Goal: Task Accomplishment & Management: Manage account settings

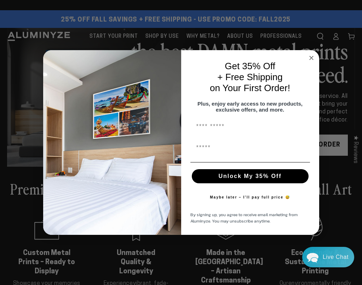
click at [309, 54] on circle "Close dialog" at bounding box center [311, 58] width 8 height 8
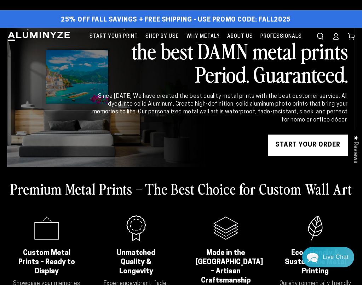
click at [336, 36] on icon at bounding box center [335, 36] width 7 height 7
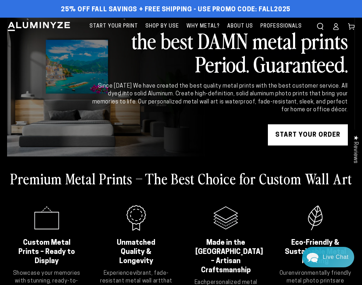
click at [339, 28] on link "Account" at bounding box center [336, 27] width 16 height 16
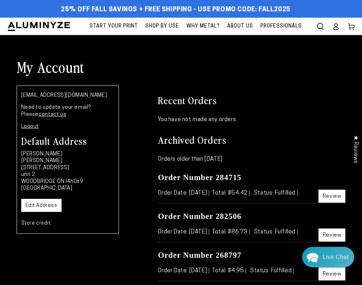
click at [337, 28] on icon at bounding box center [335, 28] width 5 height 3
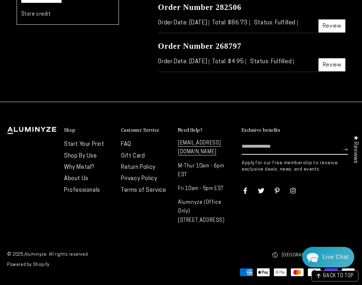
scroll to position [209, 0]
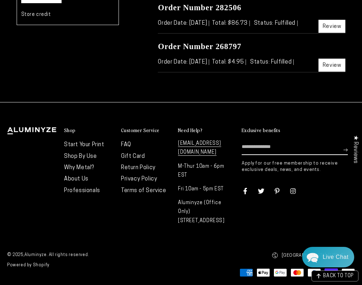
click at [138, 179] on link "Privacy Policy" at bounding box center [139, 179] width 36 height 6
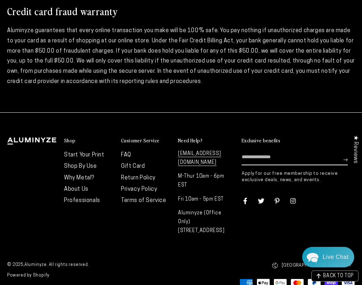
scroll to position [678, 0]
click at [152, 198] on link "Terms of Service" at bounding box center [143, 201] width 45 height 6
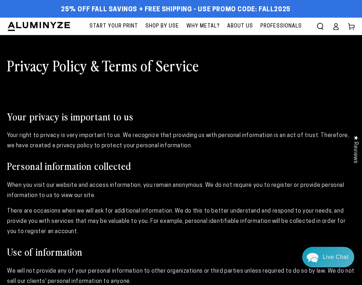
click at [336, 26] on icon at bounding box center [335, 26] width 7 height 7
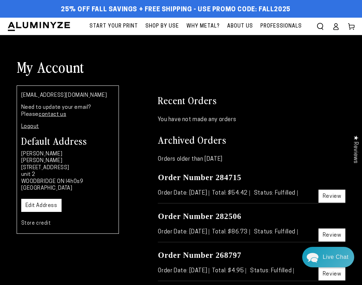
click at [52, 207] on link "Edit Address" at bounding box center [41, 205] width 40 height 13
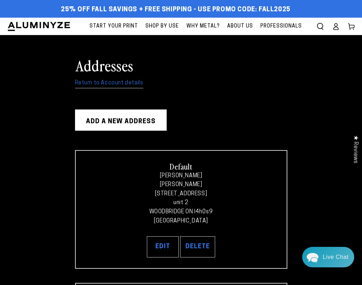
click at [113, 86] on link "Return to Account details" at bounding box center [109, 83] width 68 height 10
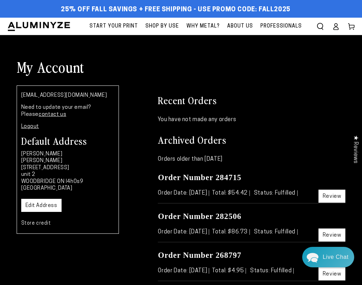
click at [41, 221] on link "Store credit" at bounding box center [36, 223] width 30 height 5
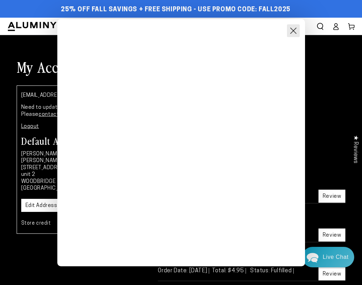
click at [291, 32] on button "Close Modal" at bounding box center [293, 30] width 13 height 13
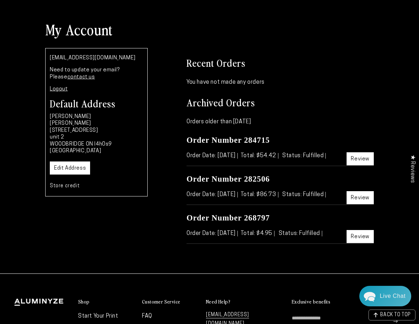
scroll to position [33, 0]
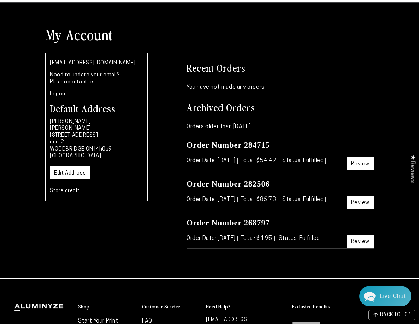
click at [69, 171] on link "Edit Address" at bounding box center [70, 173] width 40 height 13
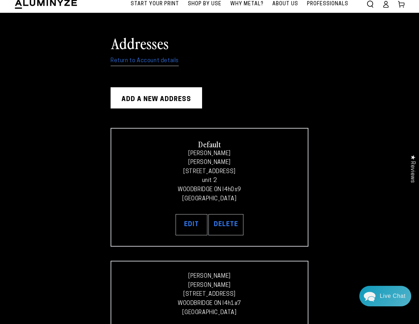
scroll to position [22, 0]
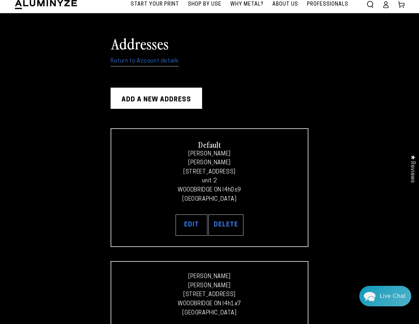
click at [133, 60] on link "Return to Account details" at bounding box center [145, 61] width 68 height 10
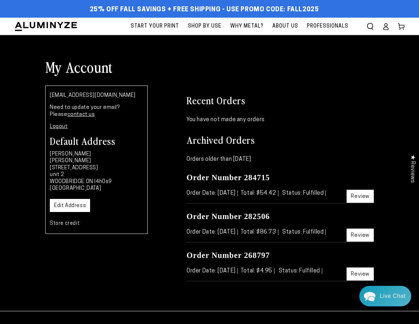
click at [386, 28] on icon at bounding box center [386, 26] width 7 height 7
